Goal: Task Accomplishment & Management: Manage account settings

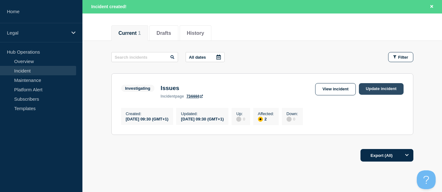
click at [375, 86] on link "Update incident" at bounding box center [381, 89] width 45 height 12
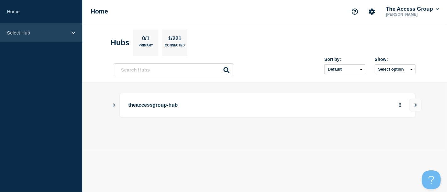
click at [73, 34] on icon at bounding box center [73, 32] width 4 height 3
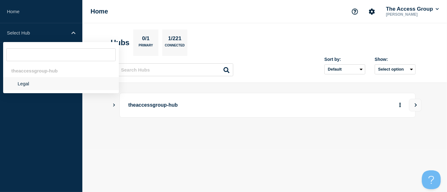
click at [31, 85] on li "Legal" at bounding box center [61, 83] width 116 height 13
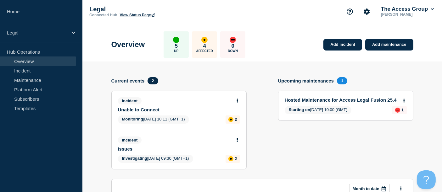
click at [137, 109] on link "Unable to Connect" at bounding box center [175, 109] width 114 height 5
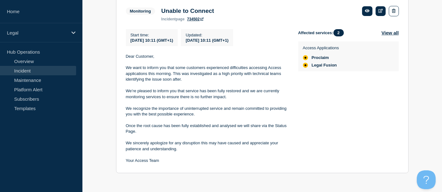
scroll to position [131, 0]
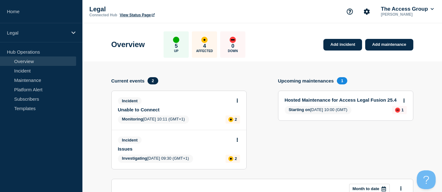
click at [142, 158] on span "Investigating" at bounding box center [134, 158] width 25 height 5
click at [131, 148] on link "Issues" at bounding box center [175, 149] width 114 height 5
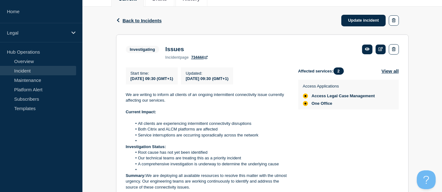
scroll to position [84, 0]
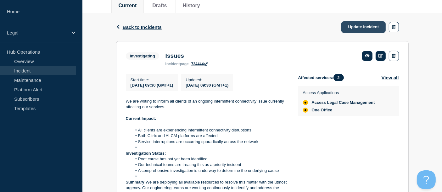
click at [354, 27] on link "Update incident" at bounding box center [363, 27] width 45 height 12
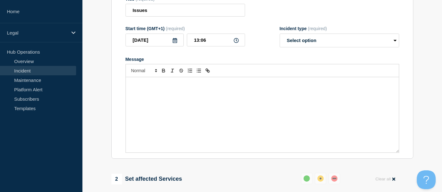
click at [144, 90] on div "Message" at bounding box center [262, 114] width 273 height 75
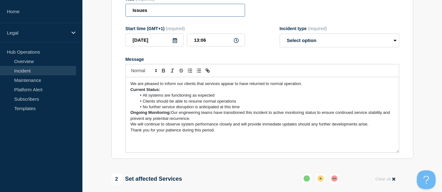
click at [132, 12] on input "Issues" at bounding box center [185, 10] width 120 height 13
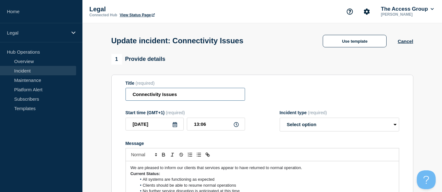
drag, startPoint x: 183, startPoint y: 97, endPoint x: 121, endPoint y: 97, distance: 61.3
click at [121, 97] on section "Title (required) Connectivity Issues Start time (GMT+1) (required) 2025-10-14 1…" at bounding box center [262, 159] width 302 height 169
click at [183, 94] on input "Connectivity Issues" at bounding box center [185, 94] width 120 height 13
drag, startPoint x: 182, startPoint y: 96, endPoint x: 120, endPoint y: 97, distance: 62.0
click at [120, 97] on section "Title (required) Connectivity Issues Start time (GMT+1) (required) 2025-10-14 1…" at bounding box center [262, 159] width 302 height 169
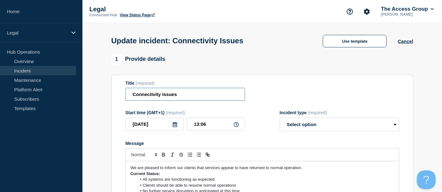
paste input "for DPS oneoffice/ALCM"
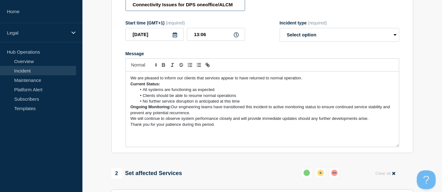
scroll to position [70, 0]
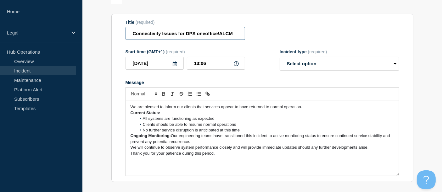
type input "Connectivity Issues for DPS oneoffice/ALCM"
click at [395, 68] on select "Select option Investigating Identified Monitoring Resolved" at bounding box center [340, 64] width 120 height 14
select select "monitoring"
click at [280, 60] on select "Select option Investigating Identified Monitoring Resolved" at bounding box center [340, 64] width 120 height 14
click at [305, 110] on p "We are pleased to inform our clients that services appear to have returned to n…" at bounding box center [263, 107] width 264 height 6
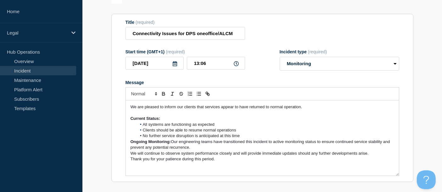
click at [166, 122] on p "Current Status:" at bounding box center [263, 119] width 264 height 6
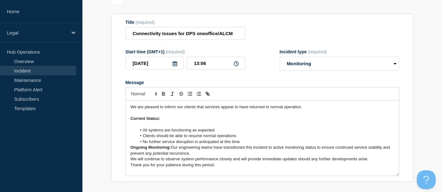
click at [244, 145] on li "No further service disruption is anticipated at this time" at bounding box center [265, 142] width 258 height 6
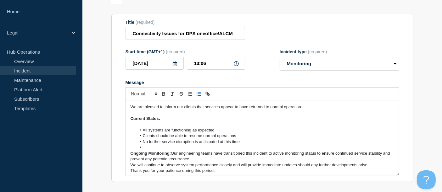
click at [172, 159] on p "Ongoing Monitoring: Our engineering teams have transitioned this incident to ac…" at bounding box center [263, 157] width 264 height 12
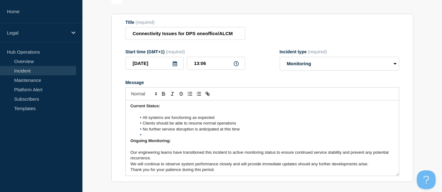
scroll to position [19, 0]
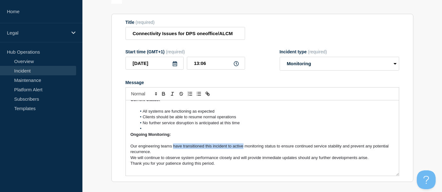
drag, startPoint x: 242, startPoint y: 149, endPoint x: 172, endPoint y: 149, distance: 70.1
click at [172, 149] on span "Our engineering teams have transitioned this incident to active monitoring stat…" at bounding box center [260, 149] width 259 height 10
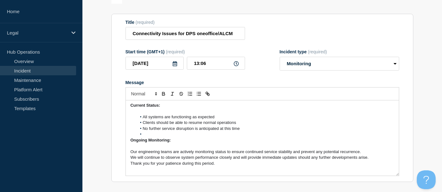
click at [212, 154] on span "Our engineering teams are actively monitoring status to ensure continued servic…" at bounding box center [246, 152] width 231 height 5
click at [214, 154] on span "Our engineering teams are actively monitoring status to ensure continued servic…" at bounding box center [246, 152] width 231 height 5
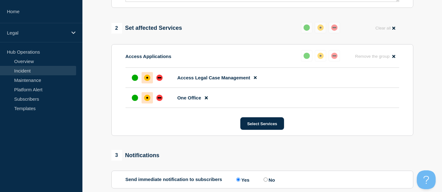
scroll to position [348, 0]
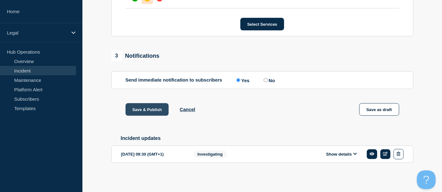
click at [147, 111] on button "Save & Publish" at bounding box center [146, 109] width 43 height 13
